Goal: Browse casually

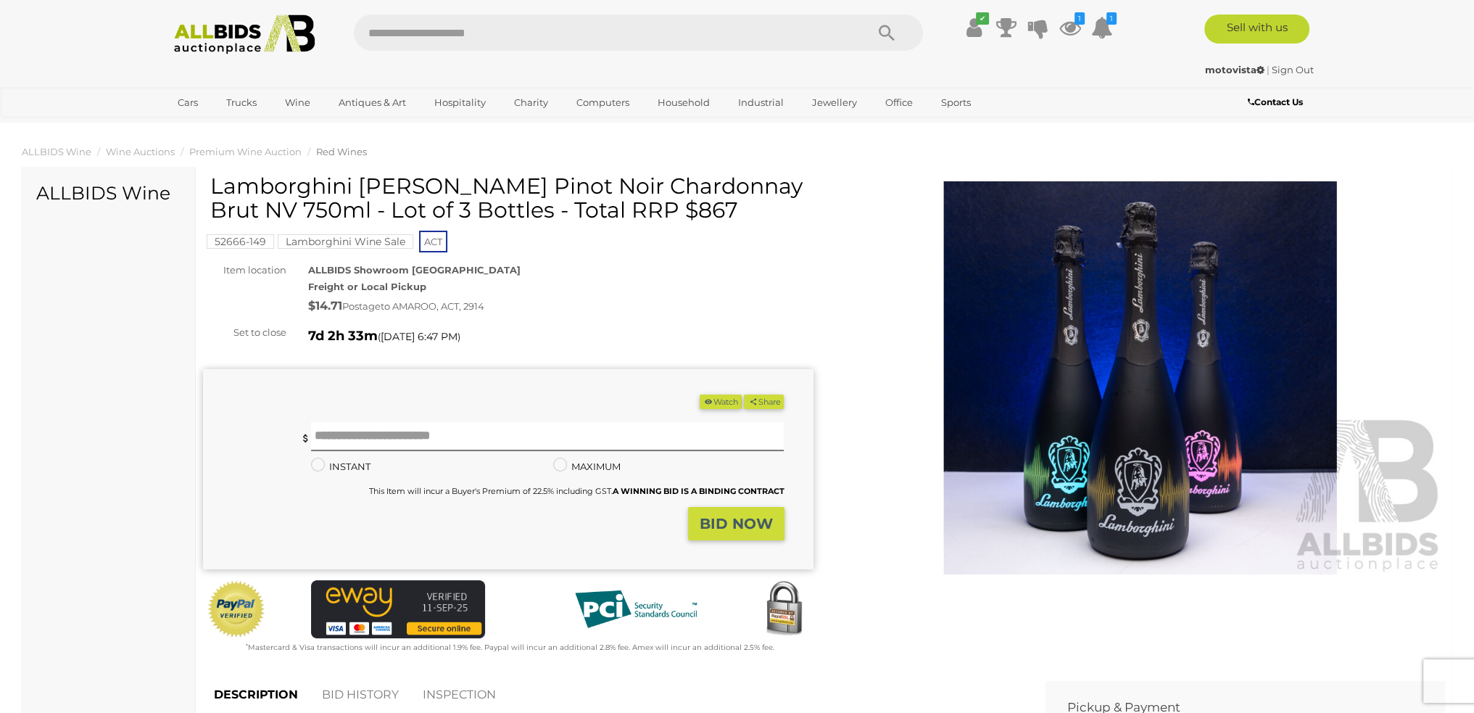
click at [801, 230] on div "Lamborghini DJ Luminoso Pinot Noir Chardonnay Brut NV 750ml - Lot of 3 Bottles …" at bounding box center [510, 203] width 600 height 59
click at [249, 38] on img at bounding box center [244, 35] width 157 height 40
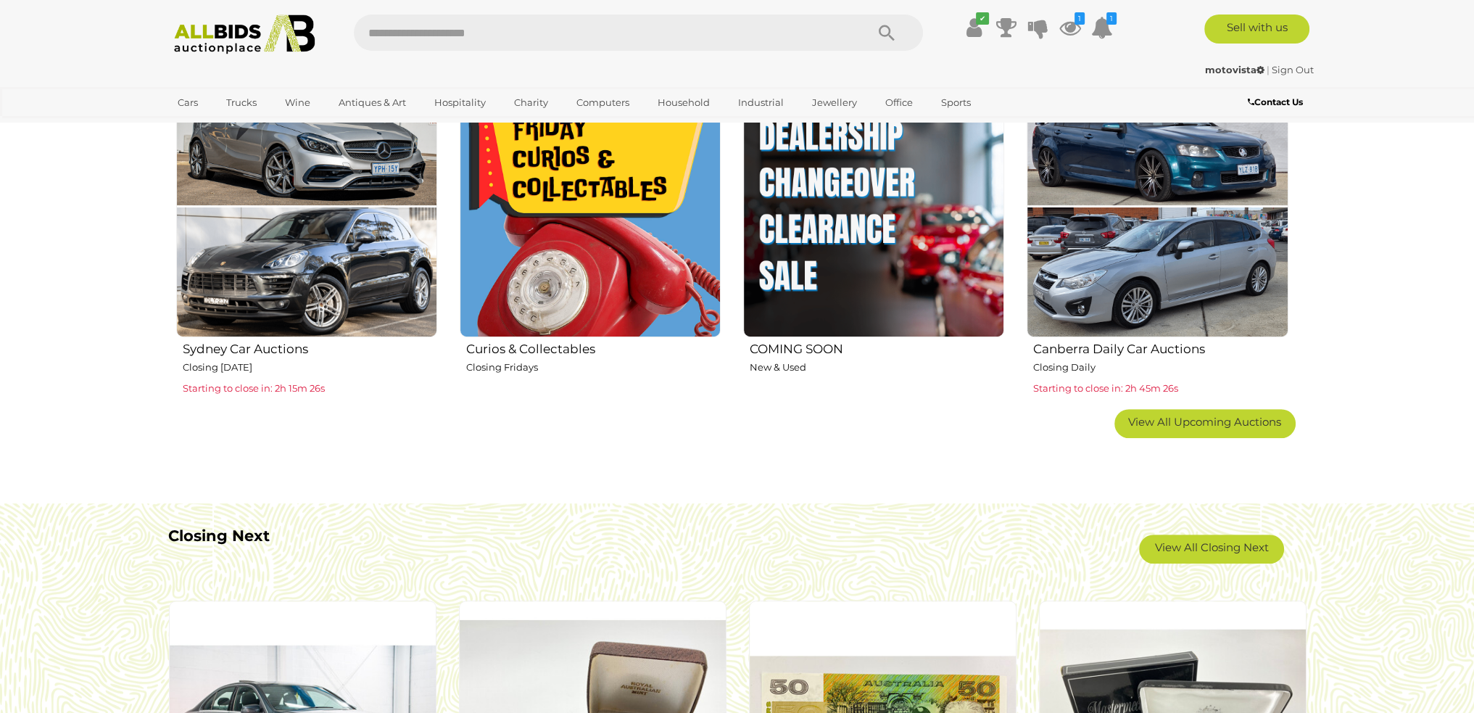
scroll to position [943, 0]
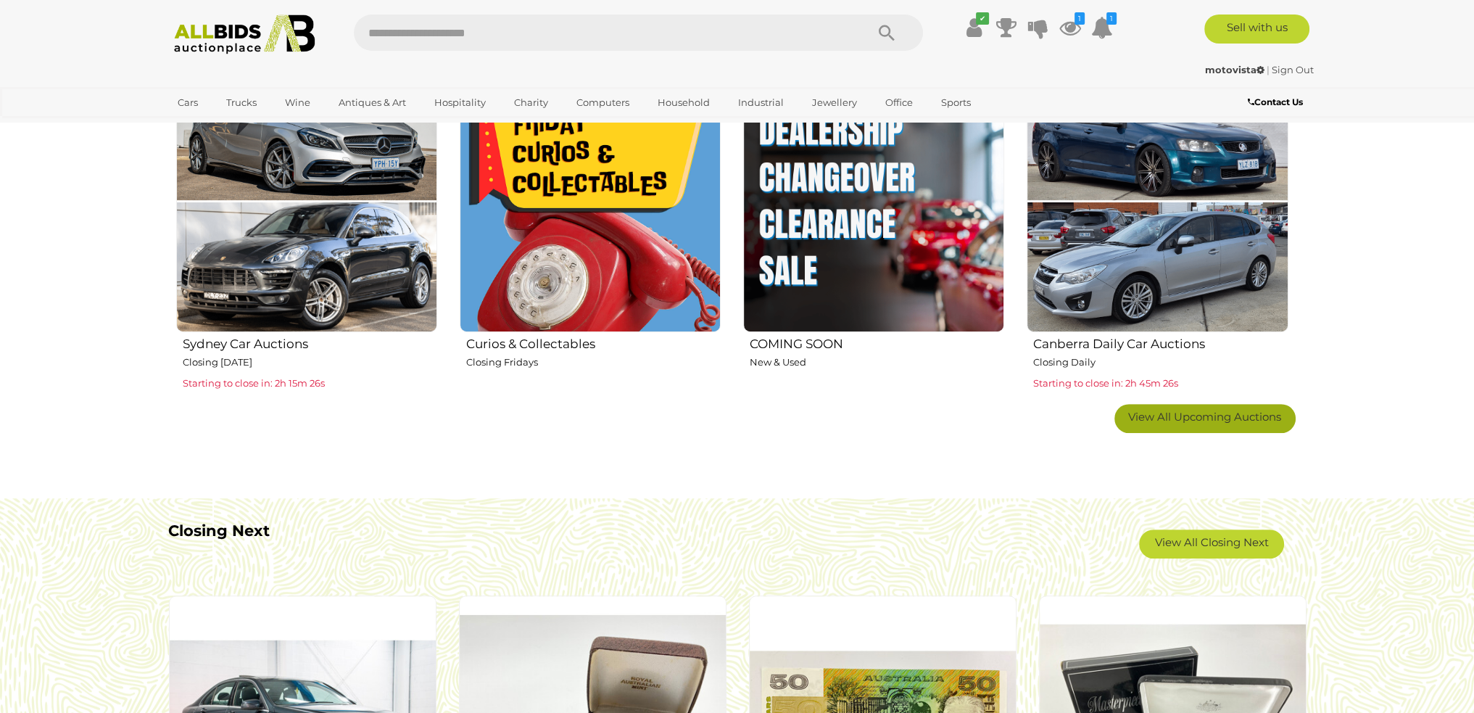
click at [1208, 413] on span "View All Upcoming Auctions" at bounding box center [1205, 417] width 153 height 14
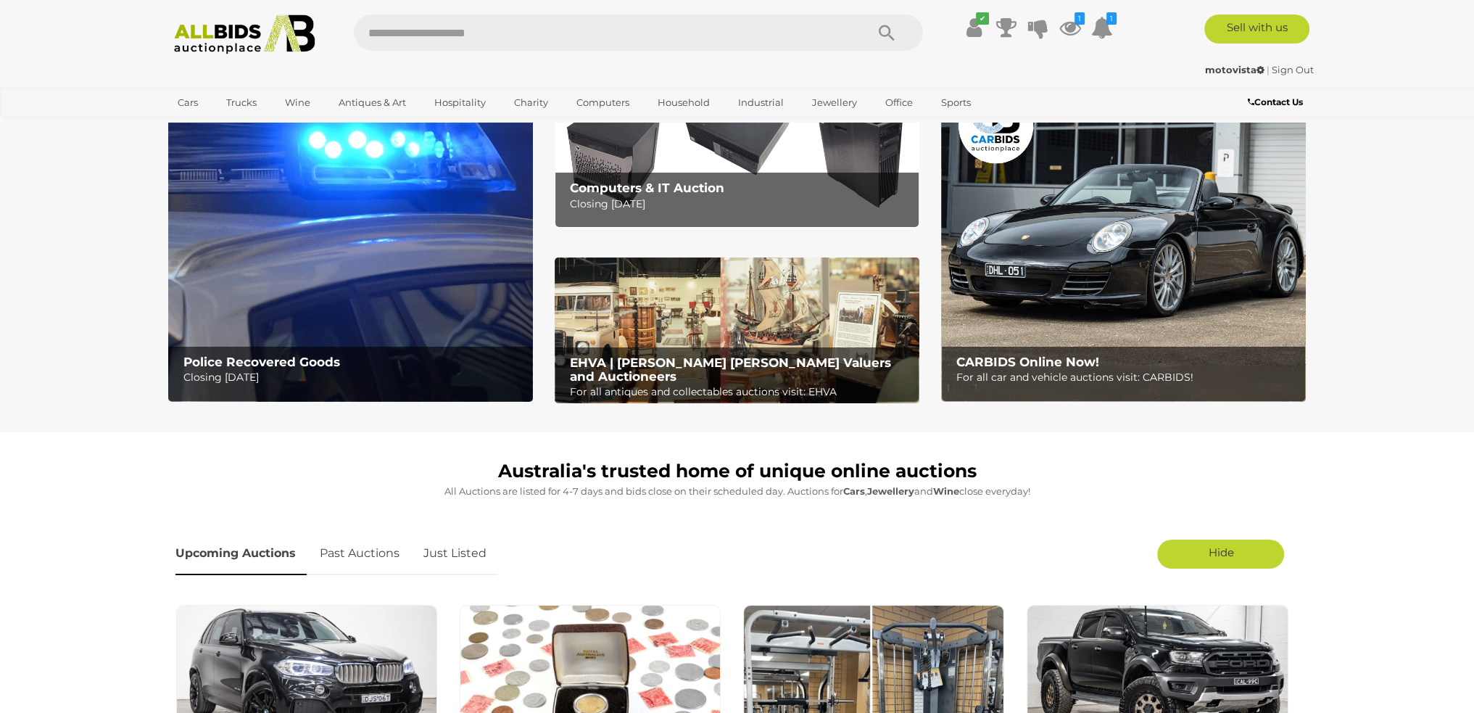
scroll to position [0, 0]
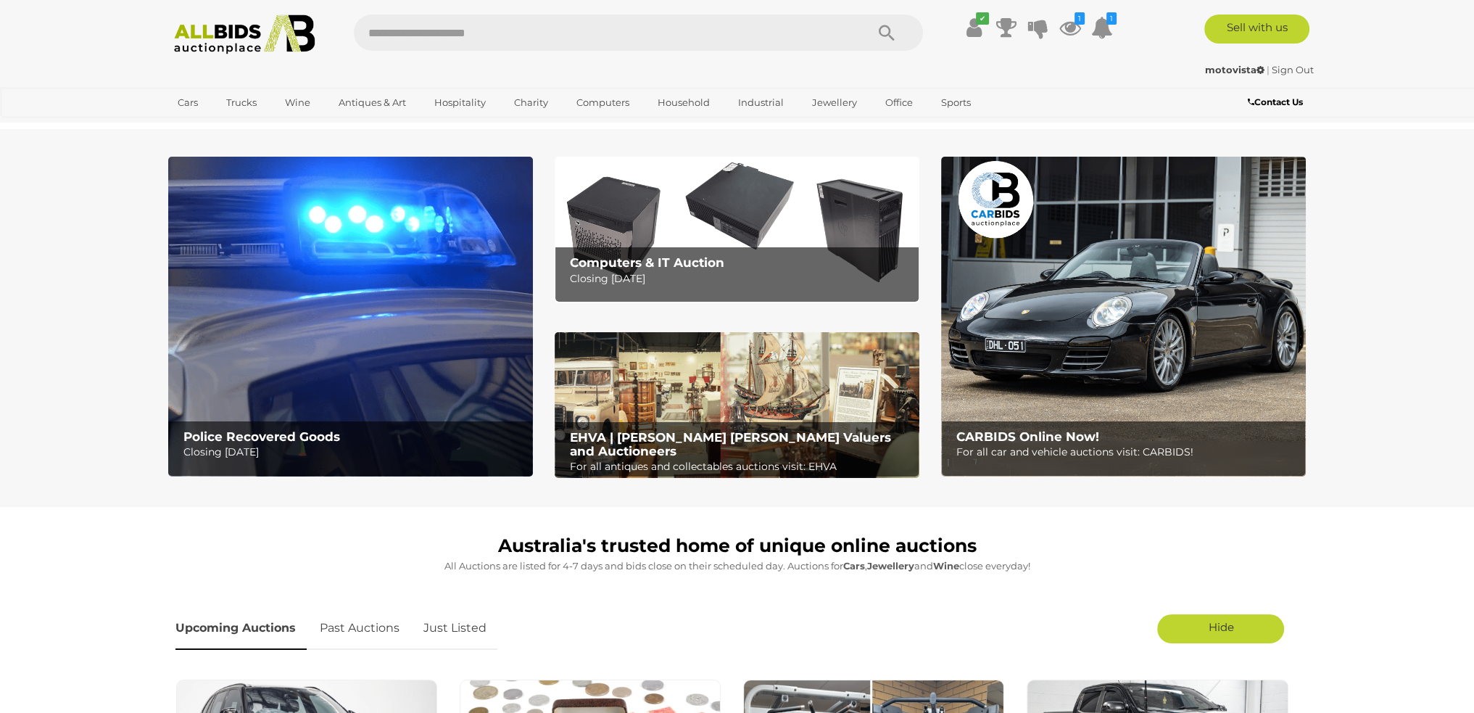
click at [209, 35] on img at bounding box center [244, 35] width 157 height 40
click at [595, 347] on img at bounding box center [737, 405] width 365 height 147
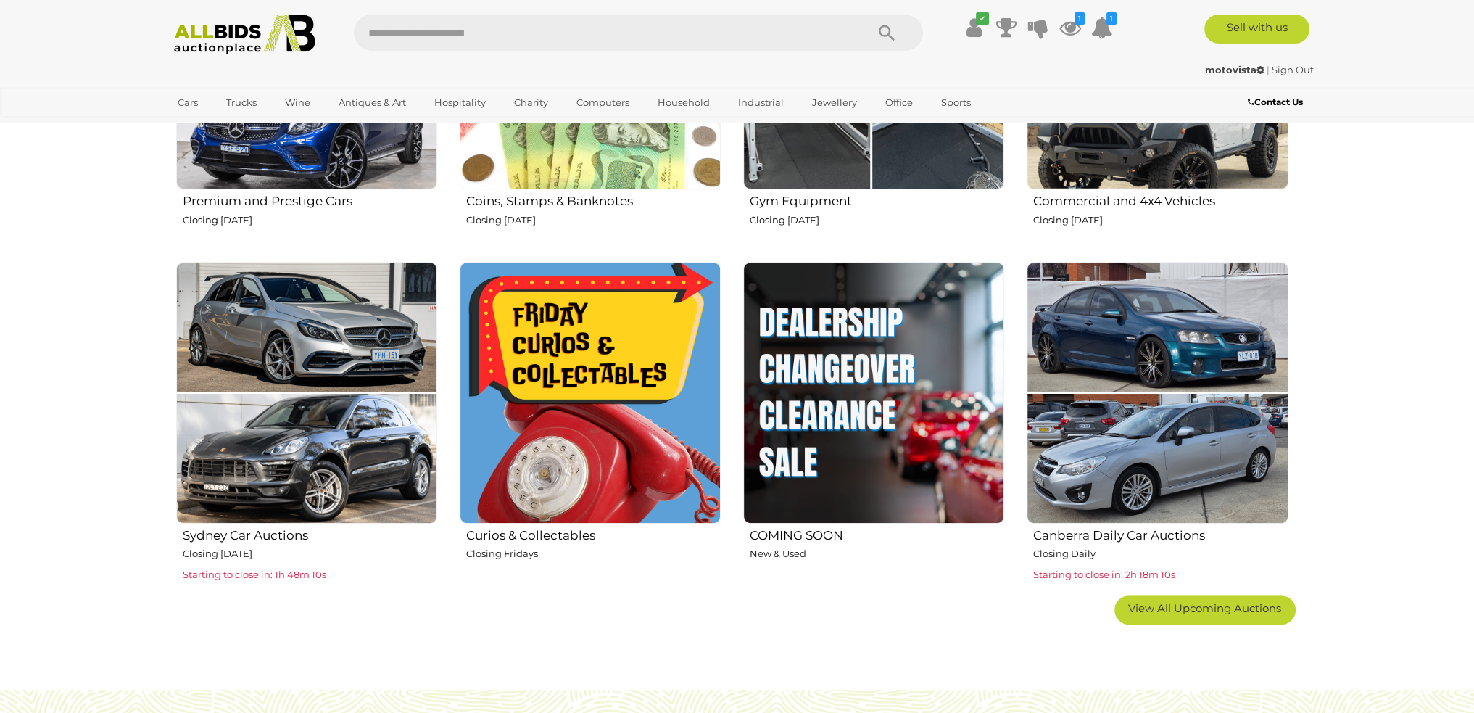
scroll to position [725, 0]
